Goal: Task Accomplishment & Management: Use online tool/utility

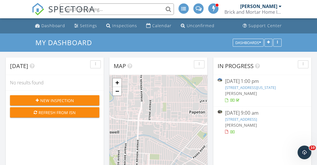
click at [257, 122] on link "[STREET_ADDRESS]" at bounding box center [241, 119] width 32 height 5
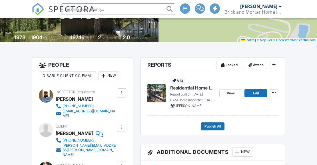
scroll to position [114, 0]
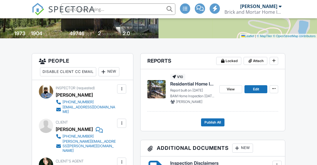
click at [192, 82] on span "Residential Home Inspection" at bounding box center [192, 84] width 45 height 6
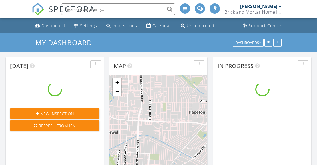
scroll to position [464, 318]
